Goal: Information Seeking & Learning: Learn about a topic

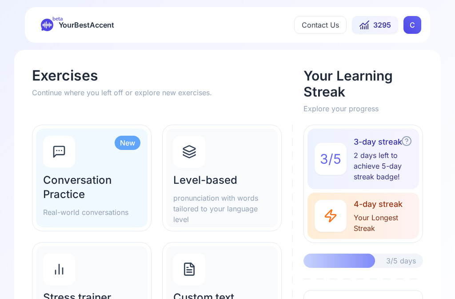
click at [232, 184] on h2 "Level-based" at bounding box center [221, 180] width 97 height 14
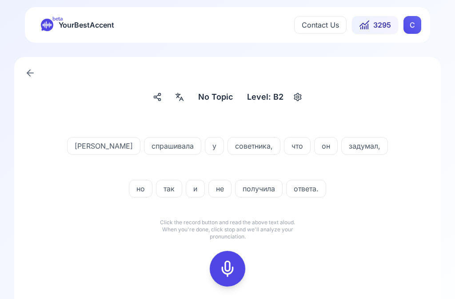
click at [234, 269] on rect at bounding box center [227, 268] width 13 height 13
click at [231, 265] on icon at bounding box center [228, 269] width 18 height 18
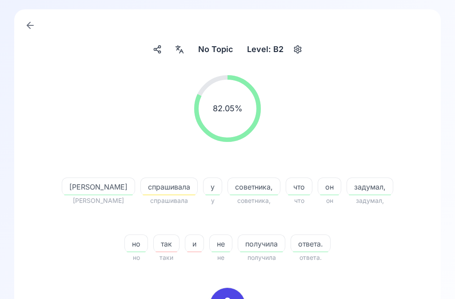
scroll to position [50, 0]
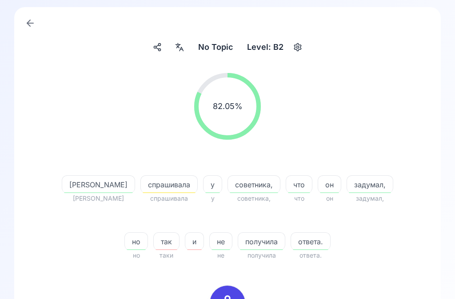
click at [229, 298] on icon at bounding box center [228, 303] width 18 height 18
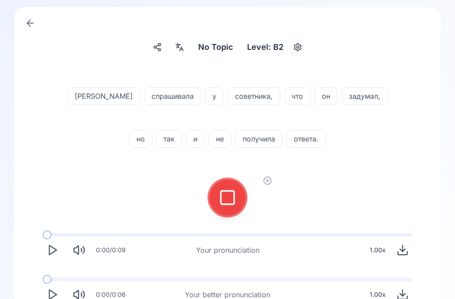
click at [228, 193] on icon at bounding box center [228, 197] width 18 height 18
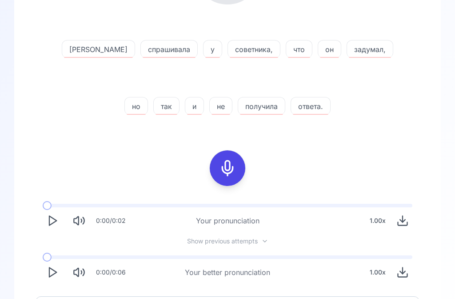
scroll to position [180, 0]
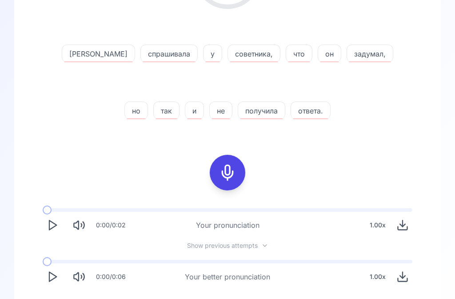
click at [60, 273] on button "Play" at bounding box center [53, 277] width 20 height 20
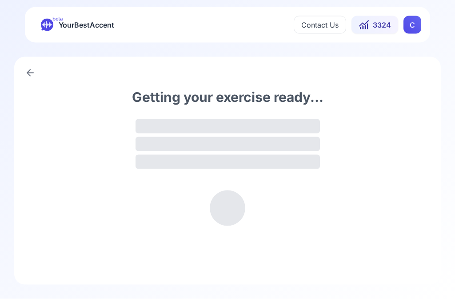
scroll to position [0, 0]
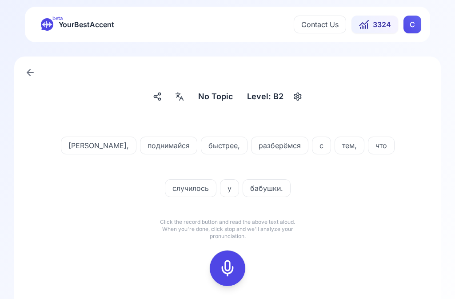
click at [233, 264] on icon at bounding box center [228, 268] width 18 height 18
click at [231, 263] on icon at bounding box center [228, 268] width 18 height 18
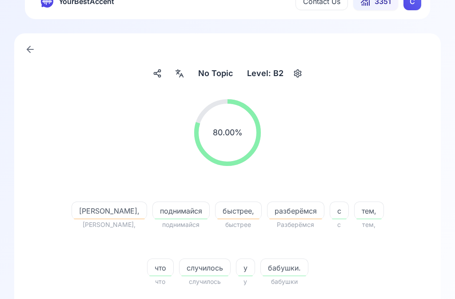
click at [187, 72] on div at bounding box center [180, 74] width 16 height 14
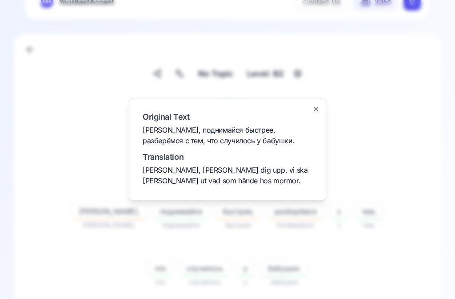
scroll to position [24, 0]
click at [399, 122] on div at bounding box center [227, 149] width 455 height 299
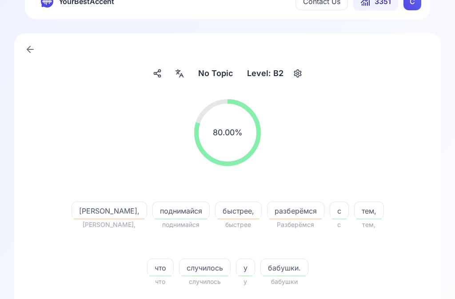
click at [184, 75] on icon at bounding box center [179, 73] width 11 height 9
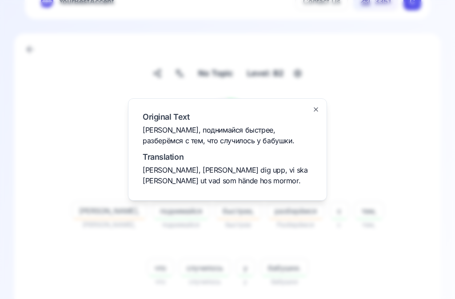
click at [369, 157] on div at bounding box center [227, 149] width 455 height 299
click at [392, 131] on div "80.00 % 80.00 %" at bounding box center [228, 132] width 384 height 81
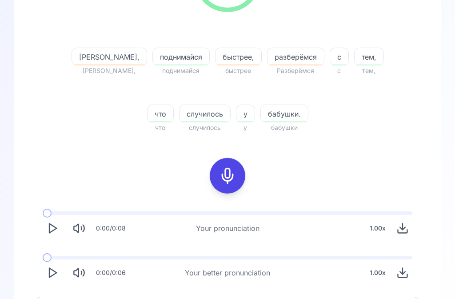
scroll to position [177, 0]
click at [55, 277] on icon "Play" at bounding box center [52, 273] width 12 height 12
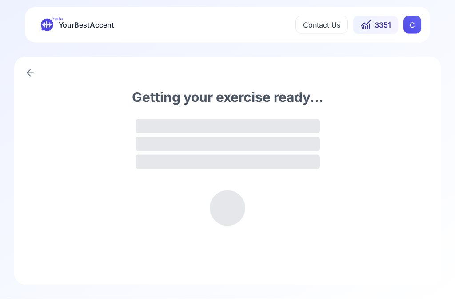
scroll to position [0, 0]
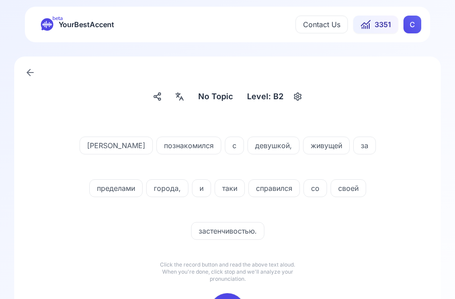
click at [184, 97] on icon at bounding box center [179, 96] width 11 height 9
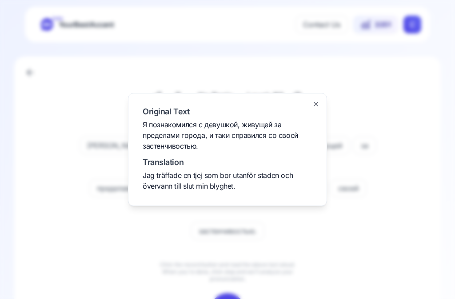
click at [385, 256] on div at bounding box center [227, 149] width 455 height 299
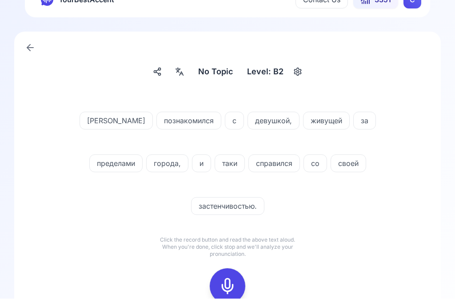
scroll to position [25, 0]
click at [233, 277] on icon at bounding box center [228, 286] width 18 height 18
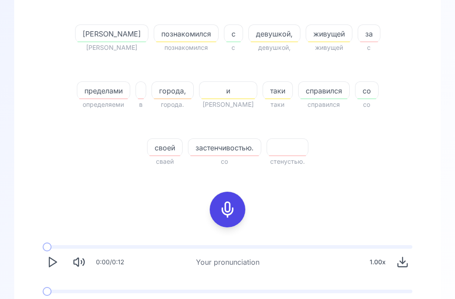
scroll to position [264, 0]
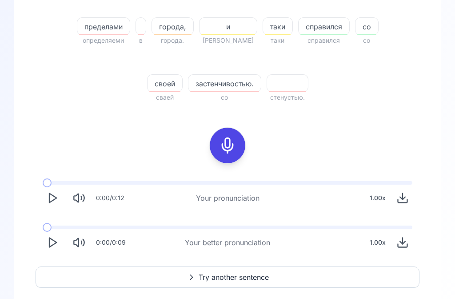
click at [55, 244] on polygon "Play" at bounding box center [52, 242] width 7 height 9
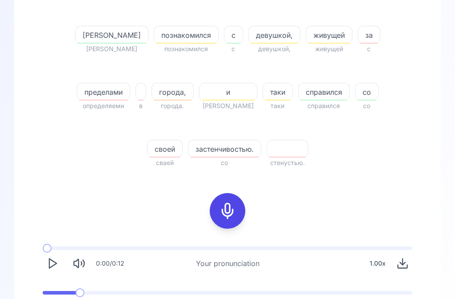
scroll to position [191, 0]
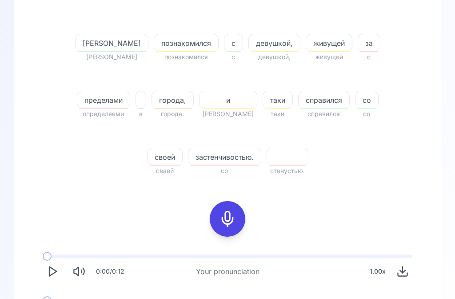
click at [230, 215] on icon at bounding box center [228, 219] width 18 height 18
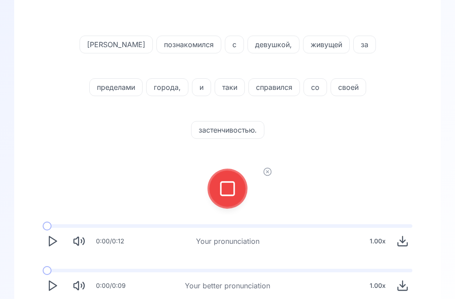
click at [234, 182] on rect at bounding box center [227, 188] width 13 height 13
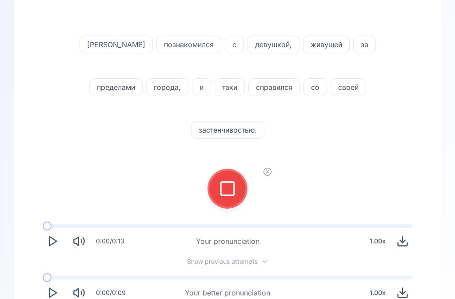
click at [233, 182] on rect at bounding box center [227, 188] width 13 height 13
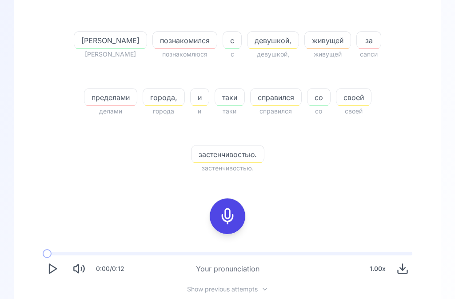
click at [224, 207] on icon at bounding box center [228, 216] width 18 height 18
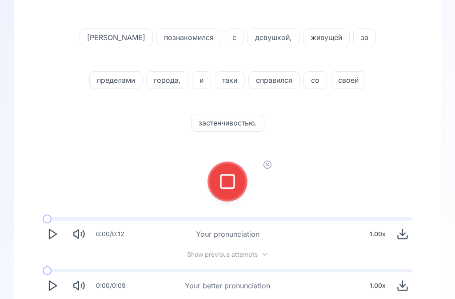
click at [232, 172] on icon at bounding box center [228, 181] width 18 height 18
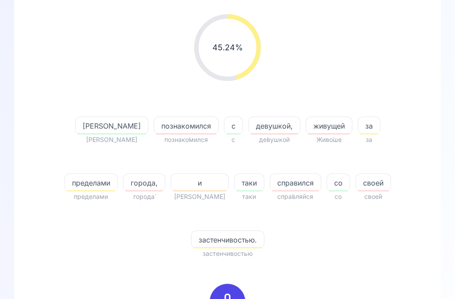
click at [231, 292] on icon at bounding box center [228, 301] width 18 height 18
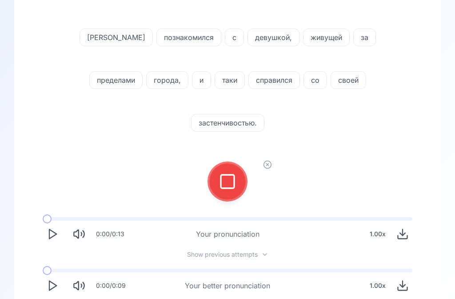
click at [232, 172] on icon at bounding box center [228, 181] width 18 height 18
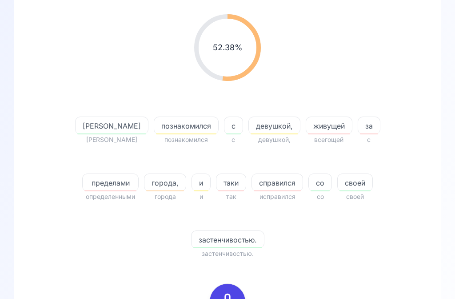
click at [138, 177] on span "пределами" at bounding box center [111, 182] width 56 height 11
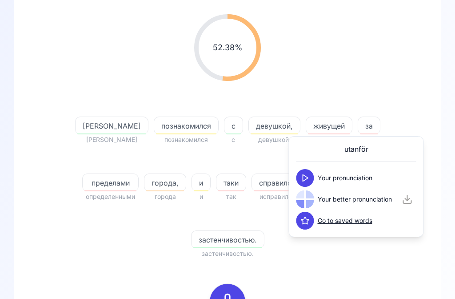
click at [310, 172] on button at bounding box center [305, 178] width 18 height 18
click at [310, 204] on button at bounding box center [305, 199] width 18 height 18
click at [407, 79] on div "52.38 % 52.38 %" at bounding box center [228, 47] width 384 height 81
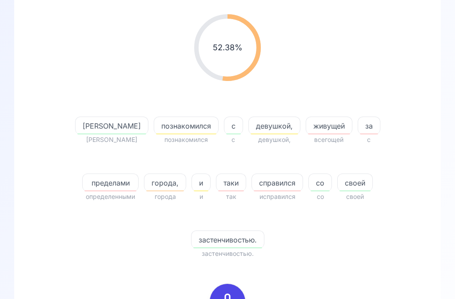
click at [144, 185] on span "города," at bounding box center [164, 182] width 41 height 11
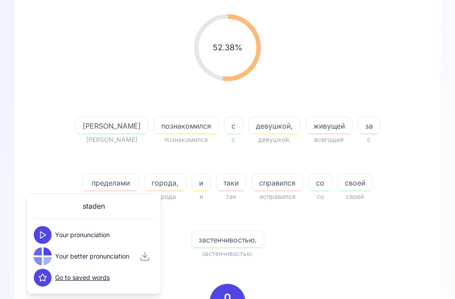
click at [48, 235] on button at bounding box center [43, 235] width 18 height 18
click at [44, 256] on icon at bounding box center [42, 256] width 9 height 9
click at [352, 235] on div "52.38 % 52.38 % Я Я познакомился познакомился с с девушкой, девушкой, живущей в…" at bounding box center [228, 214] width 384 height 415
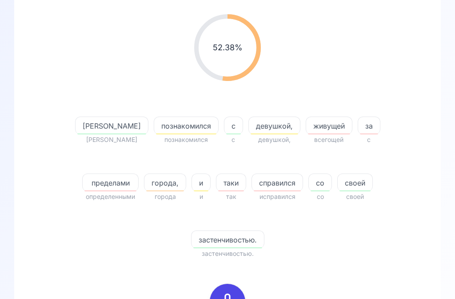
click at [216, 184] on span "таки" at bounding box center [230, 182] width 29 height 11
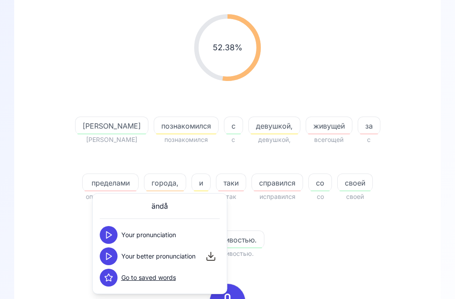
click at [111, 259] on icon at bounding box center [108, 256] width 9 height 9
click at [340, 240] on div "52.38 % 52.38 % Я Я познакомился познакомился с с девушкой, девушкой, живущей в…" at bounding box center [228, 214] width 384 height 415
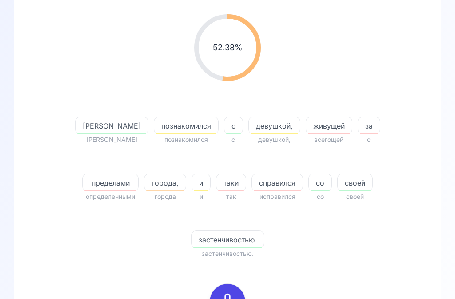
click at [232, 292] on icon at bounding box center [228, 301] width 18 height 18
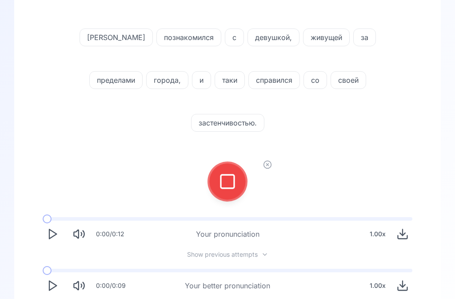
click at [226, 172] on icon at bounding box center [228, 181] width 18 height 18
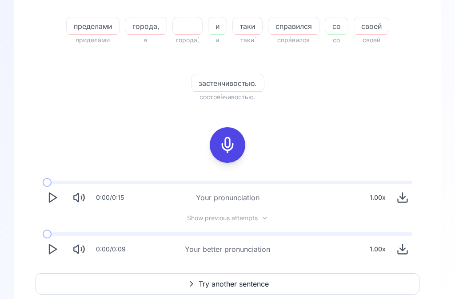
scroll to position [265, 0]
click at [50, 252] on polygon "Play" at bounding box center [52, 248] width 7 height 9
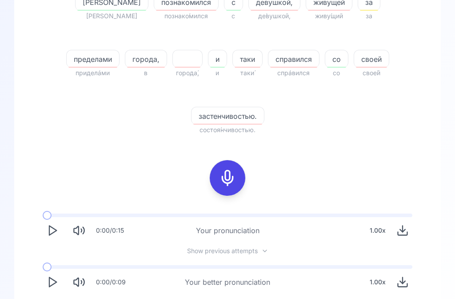
scroll to position [271, 0]
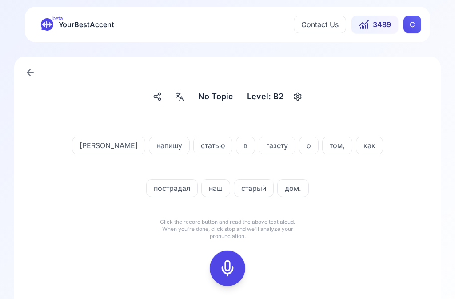
scroll to position [0, 0]
click at [187, 92] on div at bounding box center [180, 96] width 16 height 14
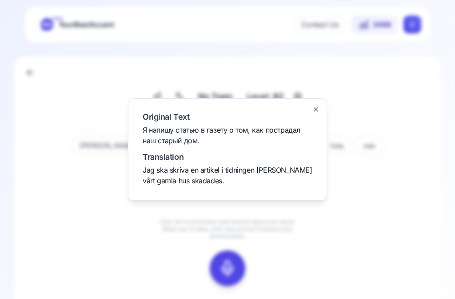
click at [420, 207] on div at bounding box center [227, 149] width 455 height 299
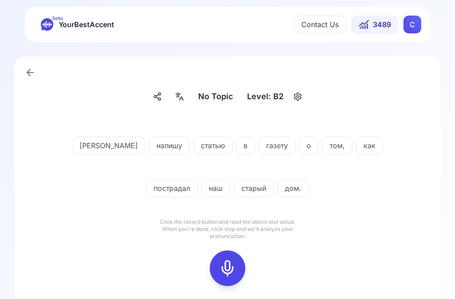
click at [232, 267] on icon at bounding box center [228, 268] width 18 height 18
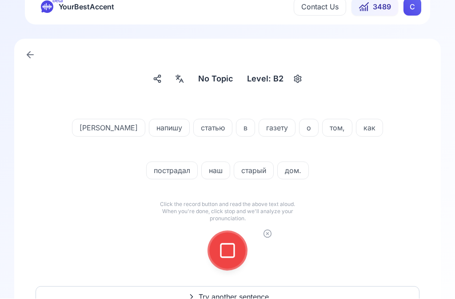
scroll to position [18, 0]
click at [233, 252] on icon at bounding box center [228, 250] width 18 height 18
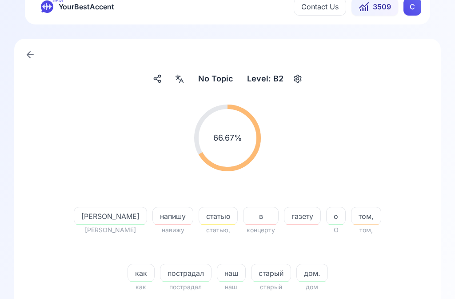
click at [153, 220] on span "напишу" at bounding box center [173, 216] width 40 height 11
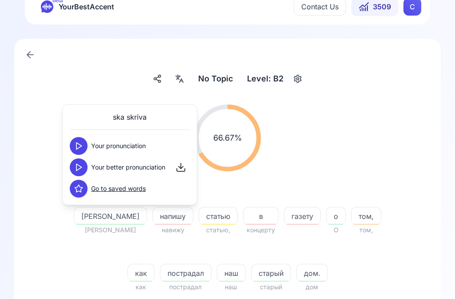
click at [82, 165] on icon at bounding box center [78, 167] width 9 height 9
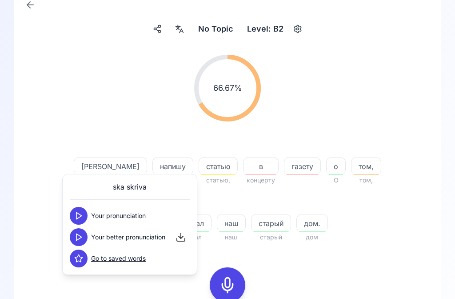
scroll to position [72, 0]
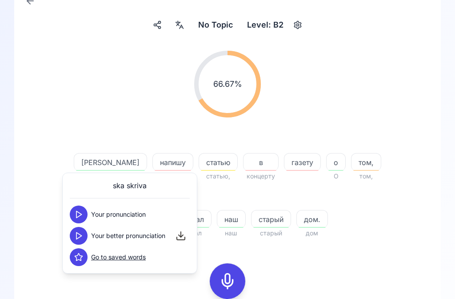
click at [424, 101] on div "No Topic No Topic Level: B2 66.67 % 66.67 % Я Я напишу навижу статью статью, в …" at bounding box center [227, 215] width 427 height 460
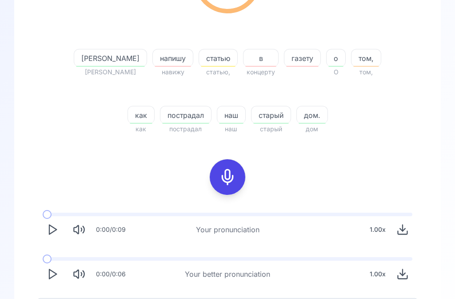
click at [59, 275] on button "Play" at bounding box center [53, 274] width 20 height 20
click at [234, 175] on rect at bounding box center [227, 176] width 13 height 13
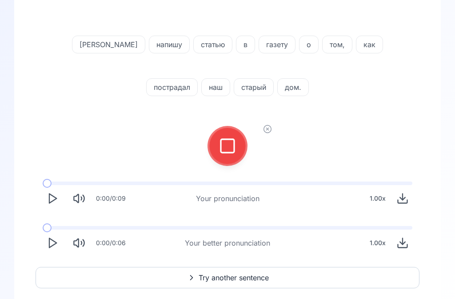
click at [231, 147] on icon at bounding box center [228, 146] width 18 height 18
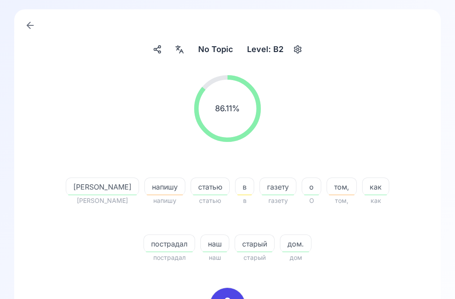
scroll to position [0, 0]
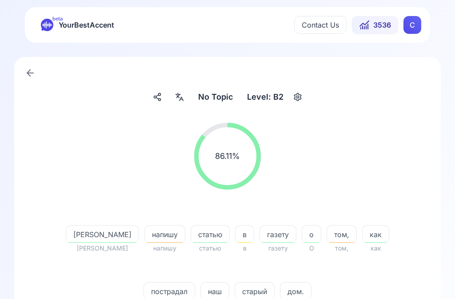
click at [380, 24] on span "3536" at bounding box center [382, 25] width 18 height 11
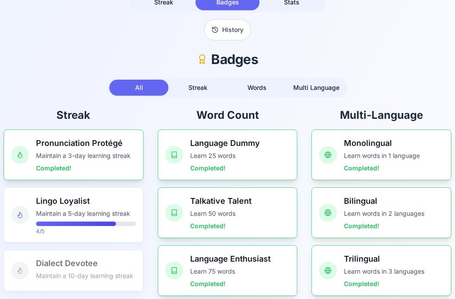
scroll to position [81, 0]
